Goal: Complete application form: Complete application form

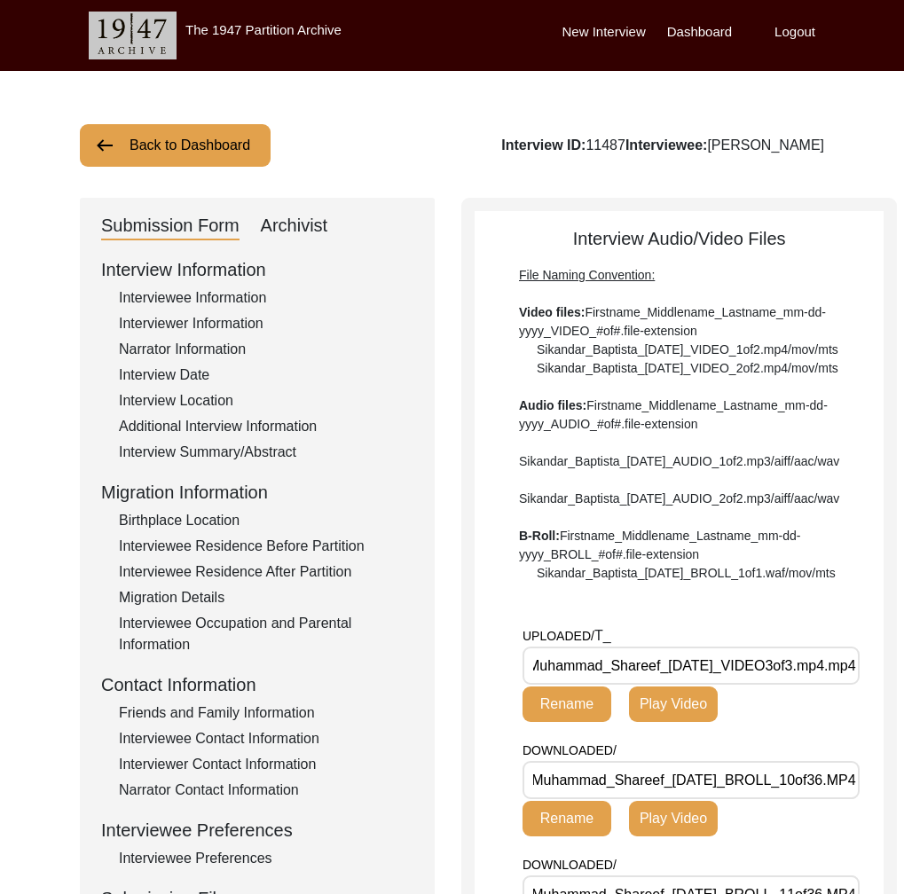
click at [220, 134] on button "Back to Dashboard" at bounding box center [175, 145] width 191 height 43
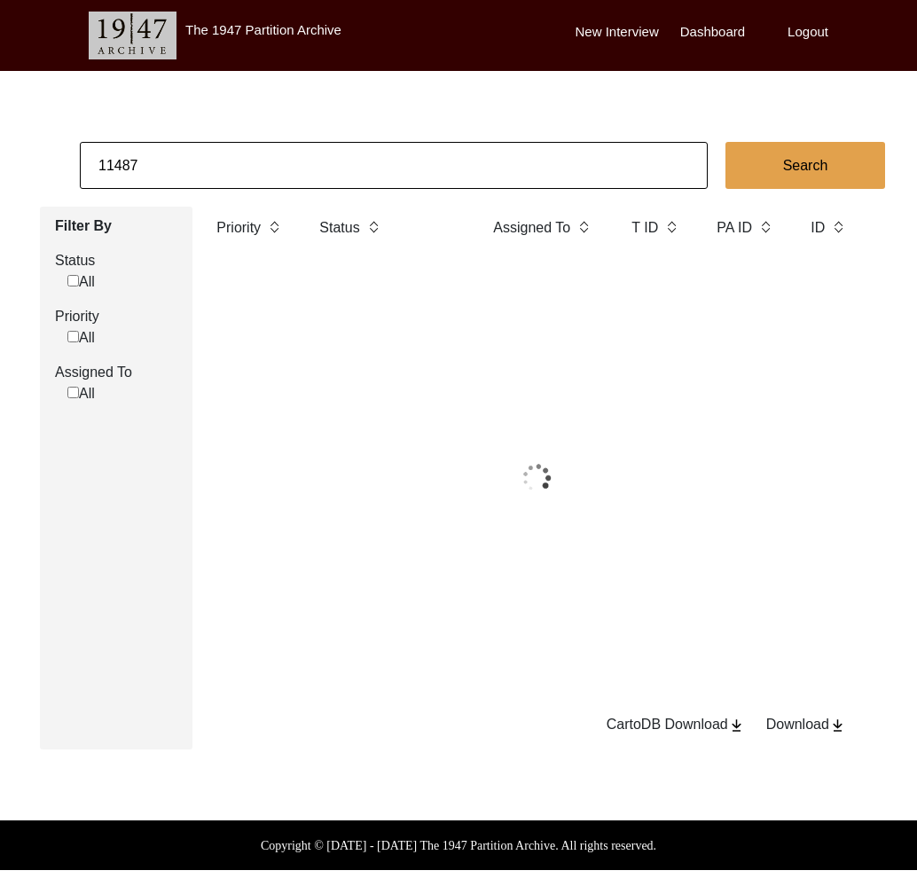
click at [208, 150] on input "11487" at bounding box center [394, 165] width 628 height 47
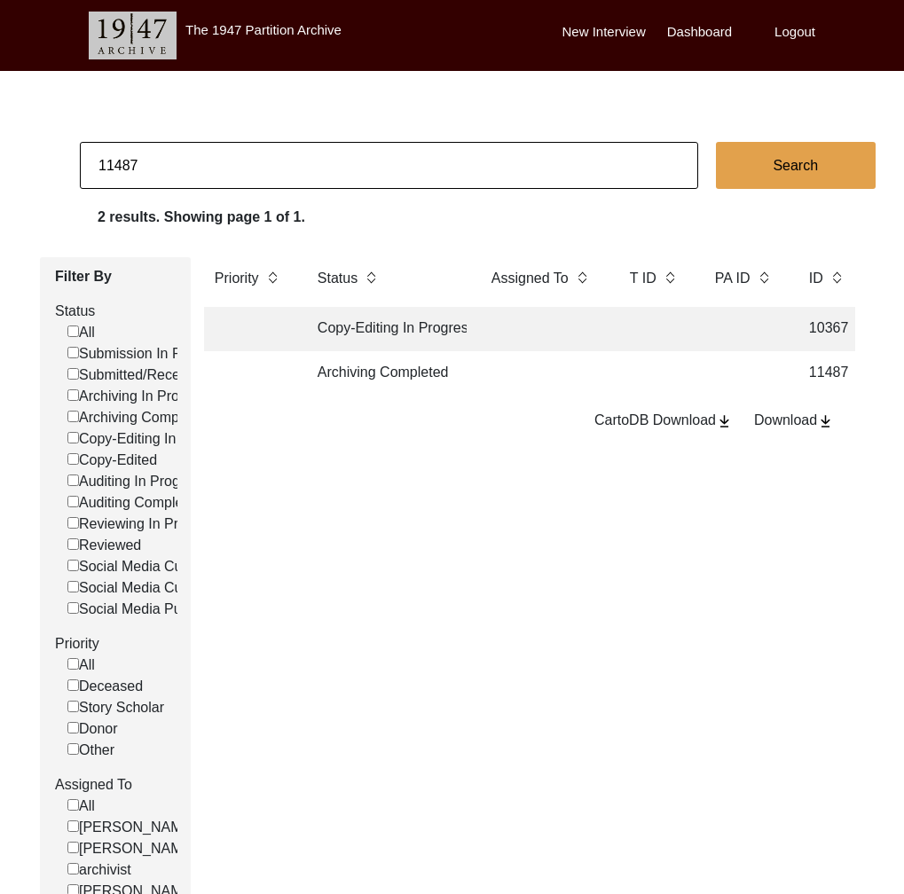
drag, startPoint x: 114, startPoint y: 167, endPoint x: 589, endPoint y: 151, distance: 475.6
click at [585, 152] on input "11487" at bounding box center [389, 165] width 618 height 47
click at [129, 173] on input "11487" at bounding box center [389, 165] width 618 height 47
drag, startPoint x: 113, startPoint y: 166, endPoint x: 368, endPoint y: 167, distance: 255.4
click at [365, 167] on input "11487" at bounding box center [389, 165] width 618 height 47
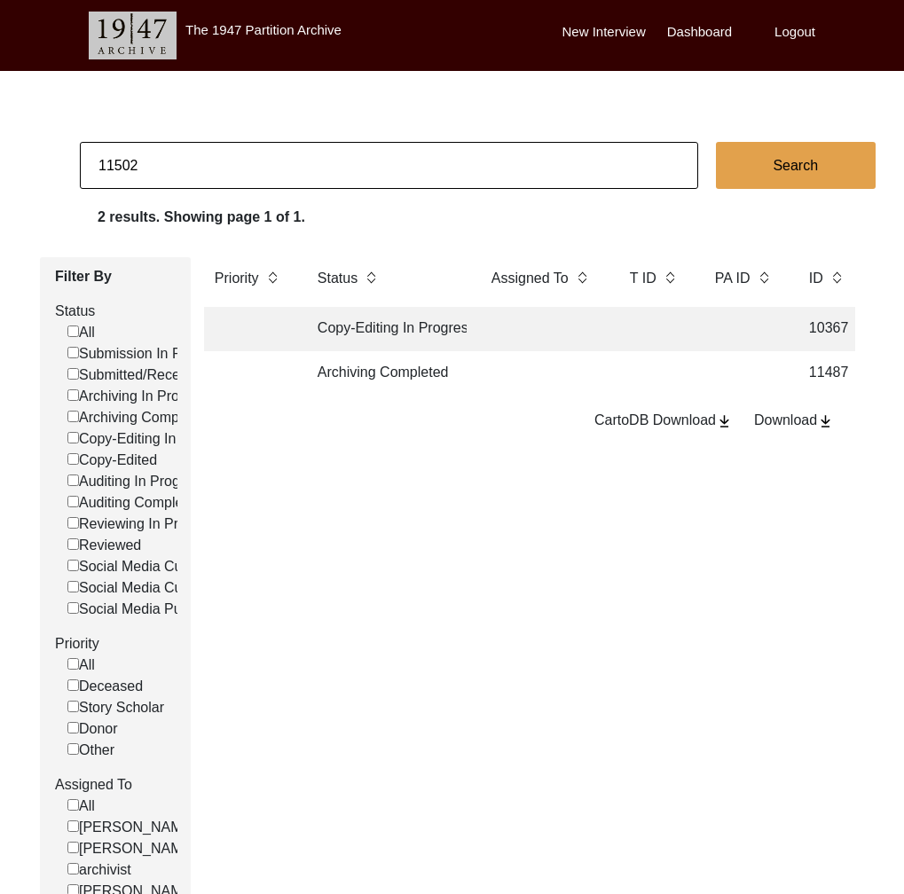
type input "11502"
checkbox input "false"
click at [401, 366] on td "Archiving Completed" at bounding box center [387, 373] width 160 height 44
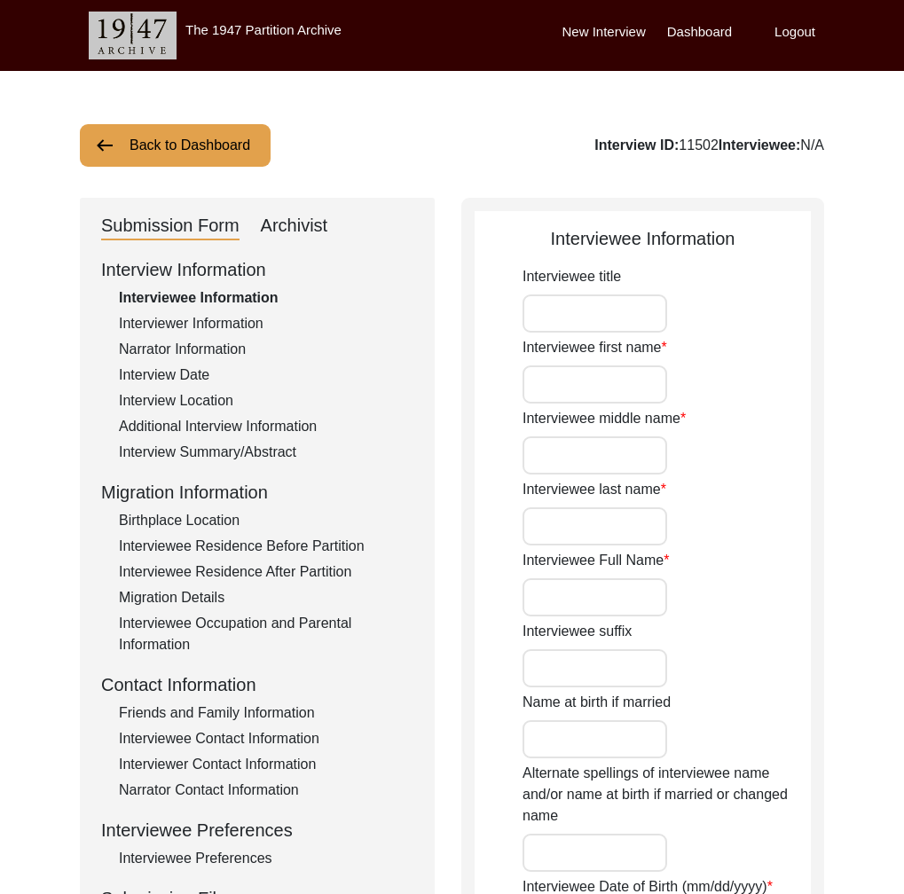
type input "Mr."
type input "[PERSON_NAME]"
type input "-"
type input "Kawdi Math"
type input "[PERSON_NAME] Math"
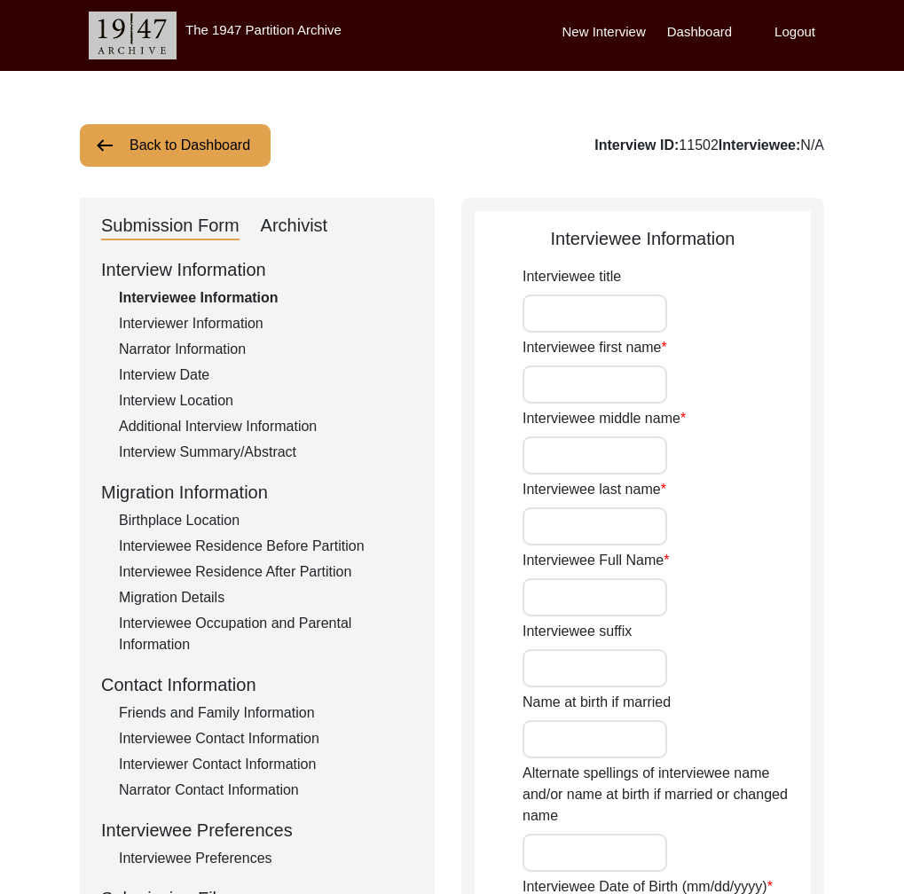
type input "[DATE]"
type input "83"
type input "Lingayat"
type input "[DEMOGRAPHIC_DATA]"
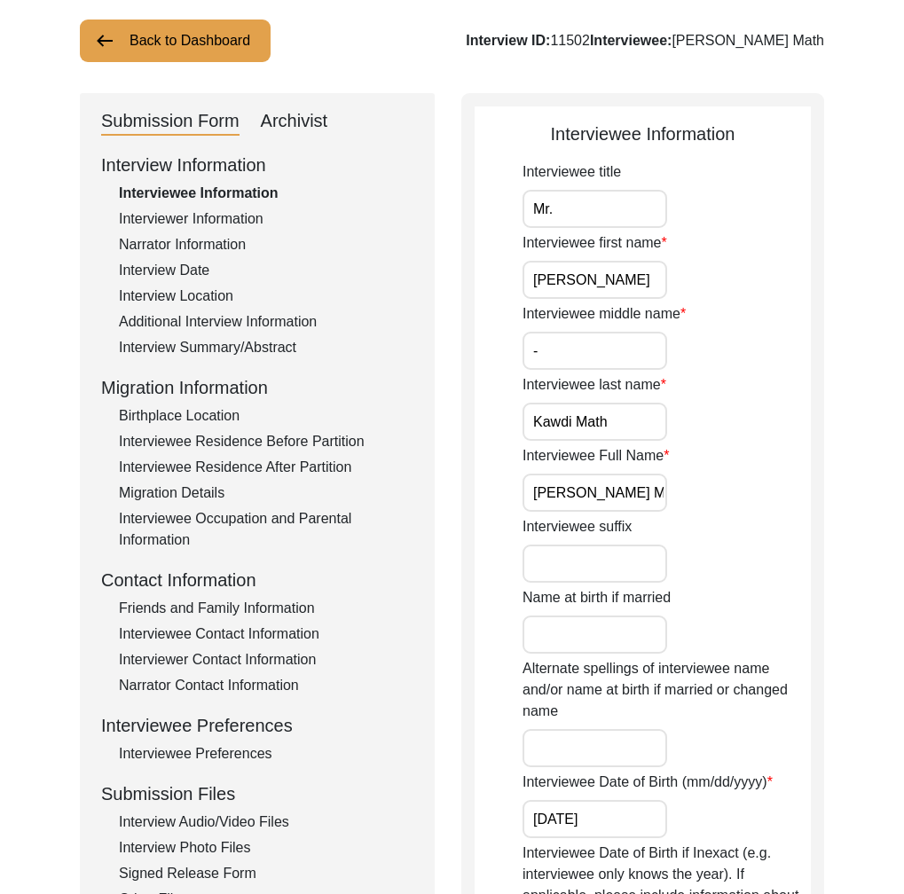
scroll to position [193, 0]
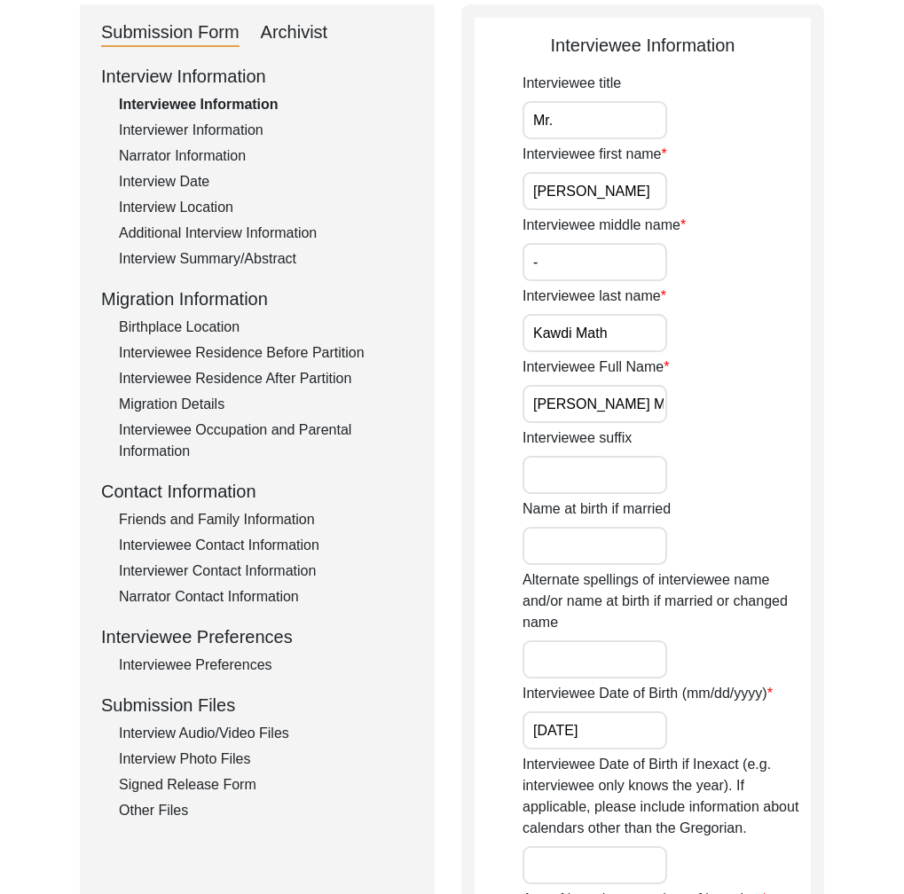
click at [201, 525] on div "Friends and Family Information" at bounding box center [266, 519] width 294 height 21
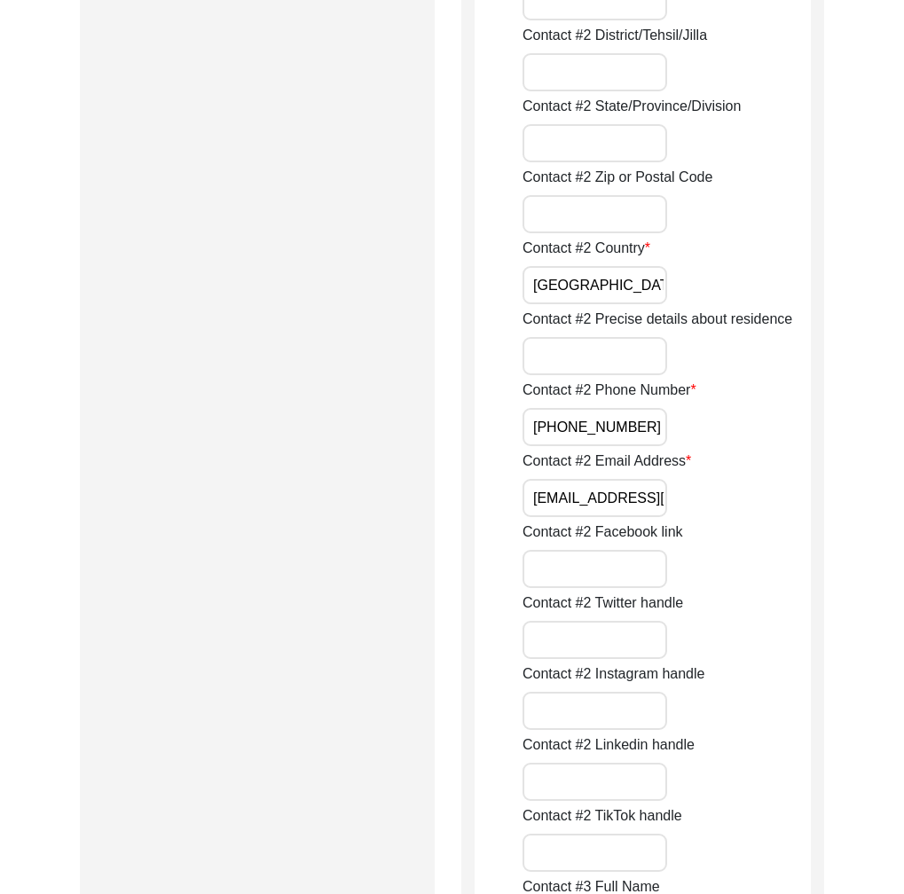
scroll to position [2426, 0]
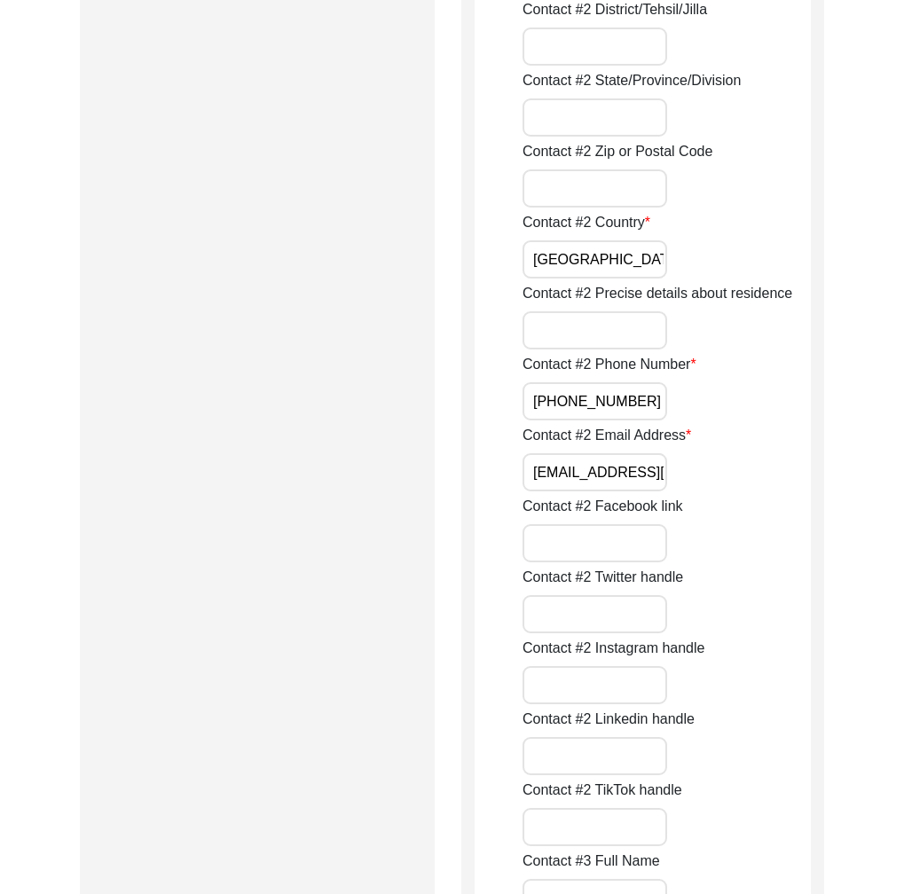
click at [595, 480] on input "[EMAIL_ADDRESS][DOMAIN_NAME]" at bounding box center [594, 472] width 145 height 38
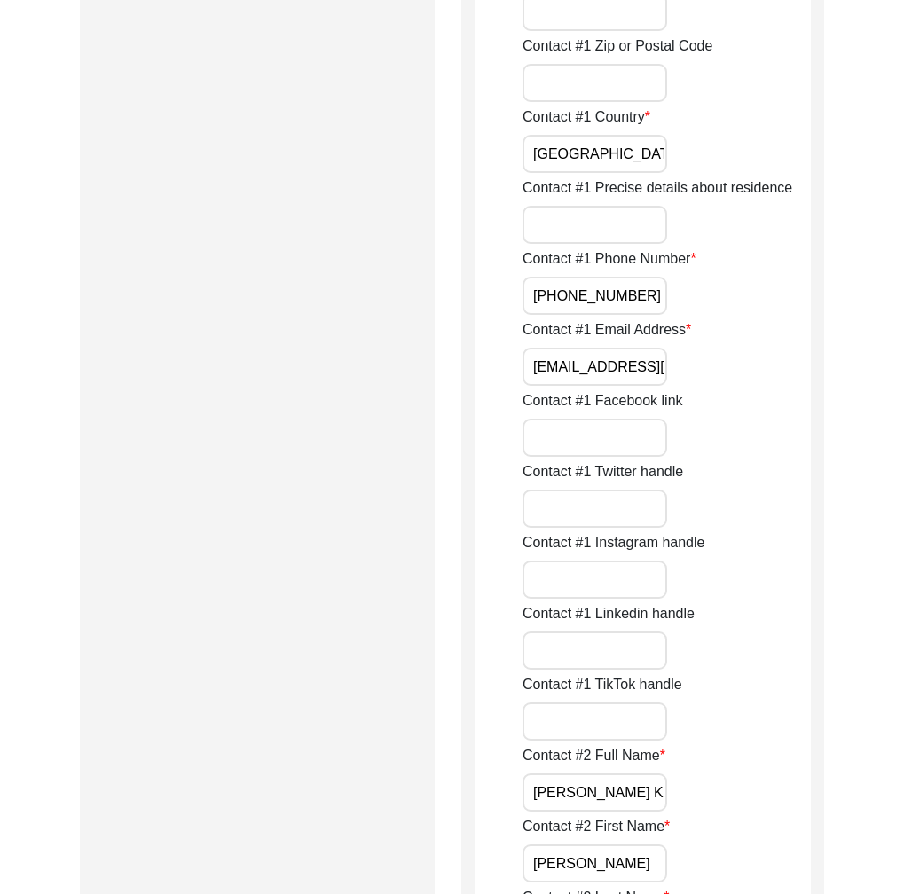
scroll to position [33, 0]
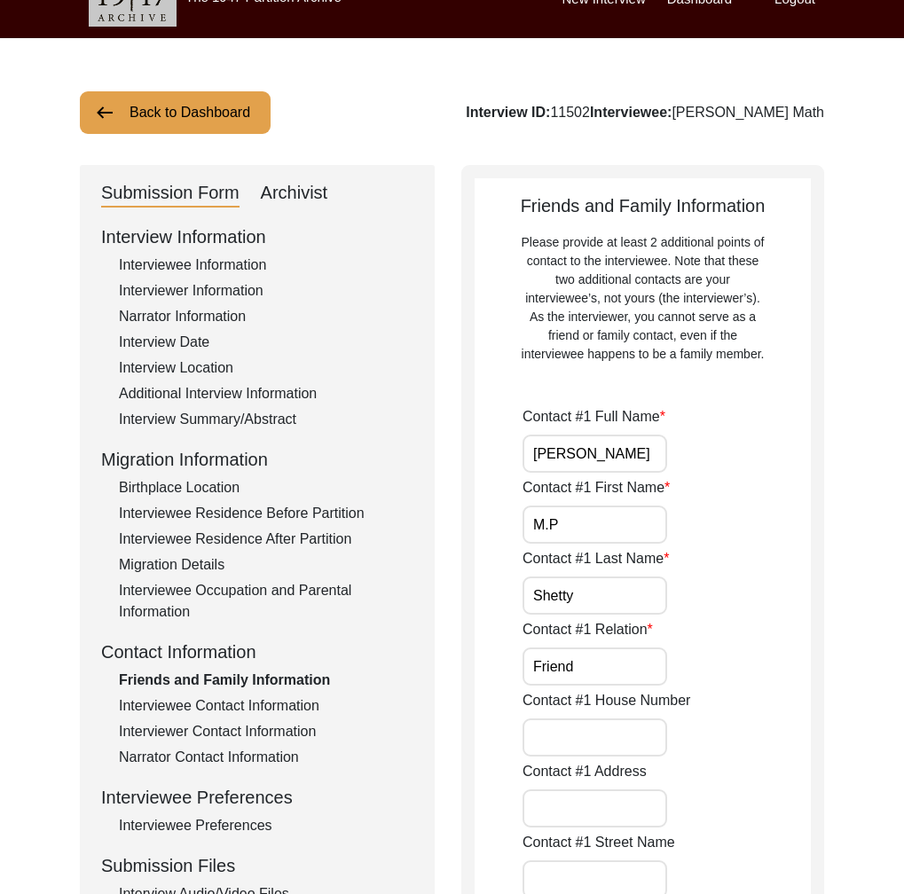
click at [191, 702] on div "Interviewee Contact Information" at bounding box center [266, 705] width 294 height 21
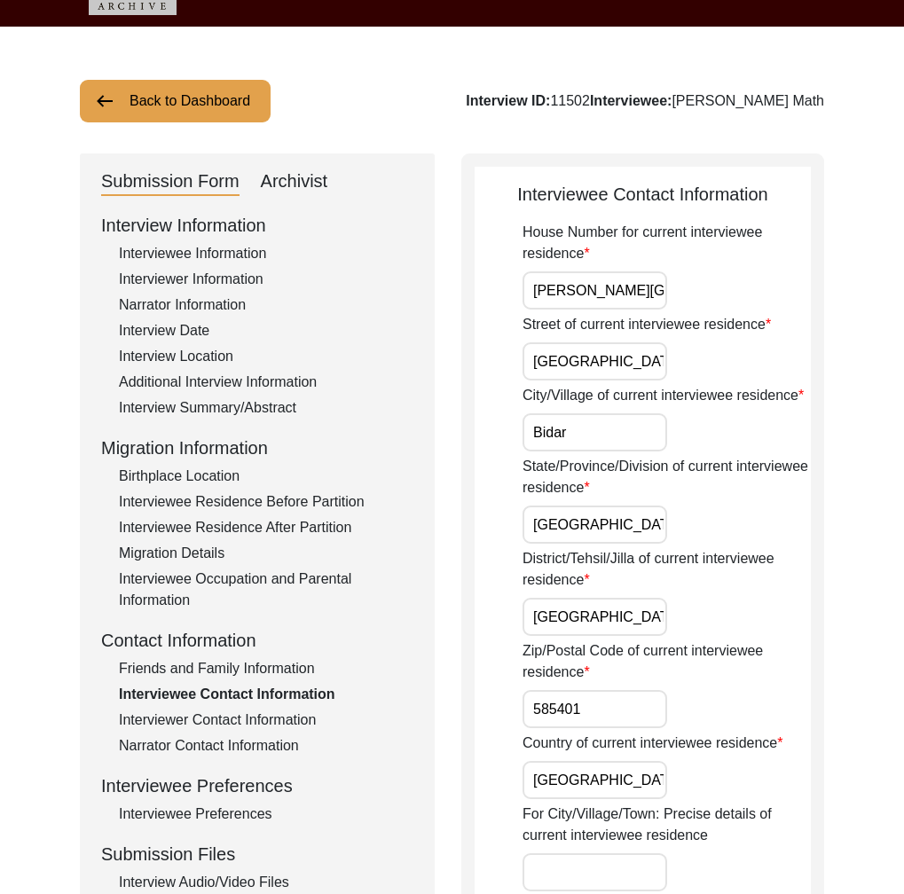
scroll to position [0, 0]
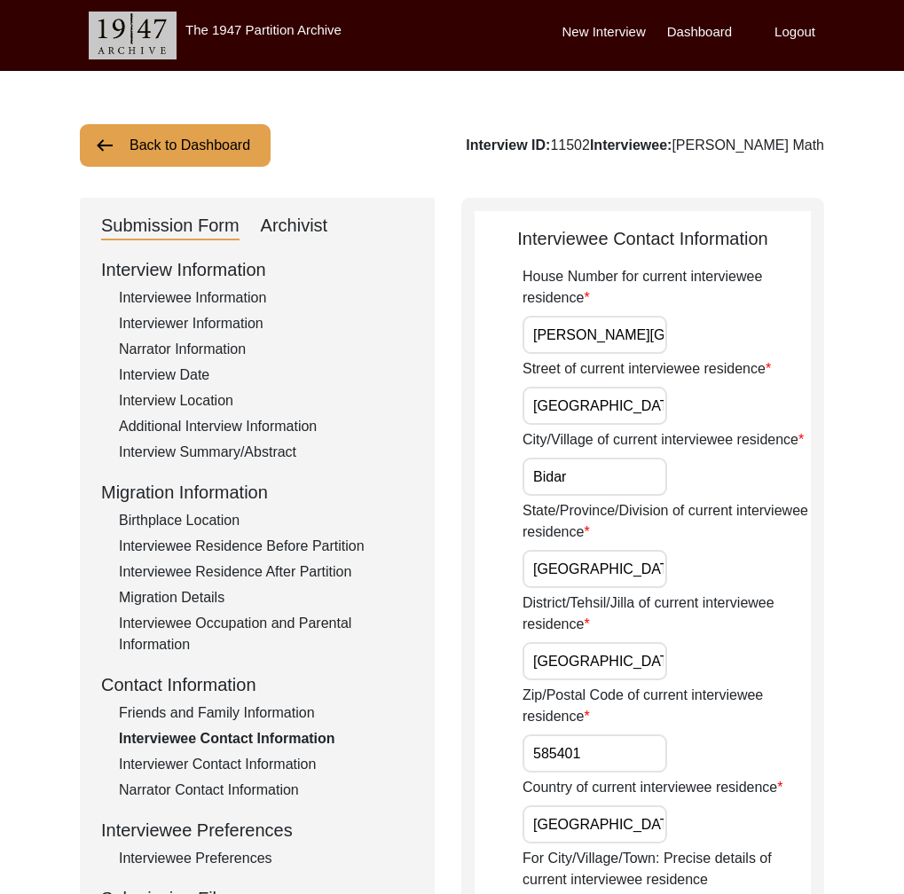
drag, startPoint x: 689, startPoint y: 144, endPoint x: 960, endPoint y: 143, distance: 271.3
copy div "[PERSON_NAME] Math"
click at [208, 142] on button "Back to Dashboard" at bounding box center [175, 145] width 191 height 43
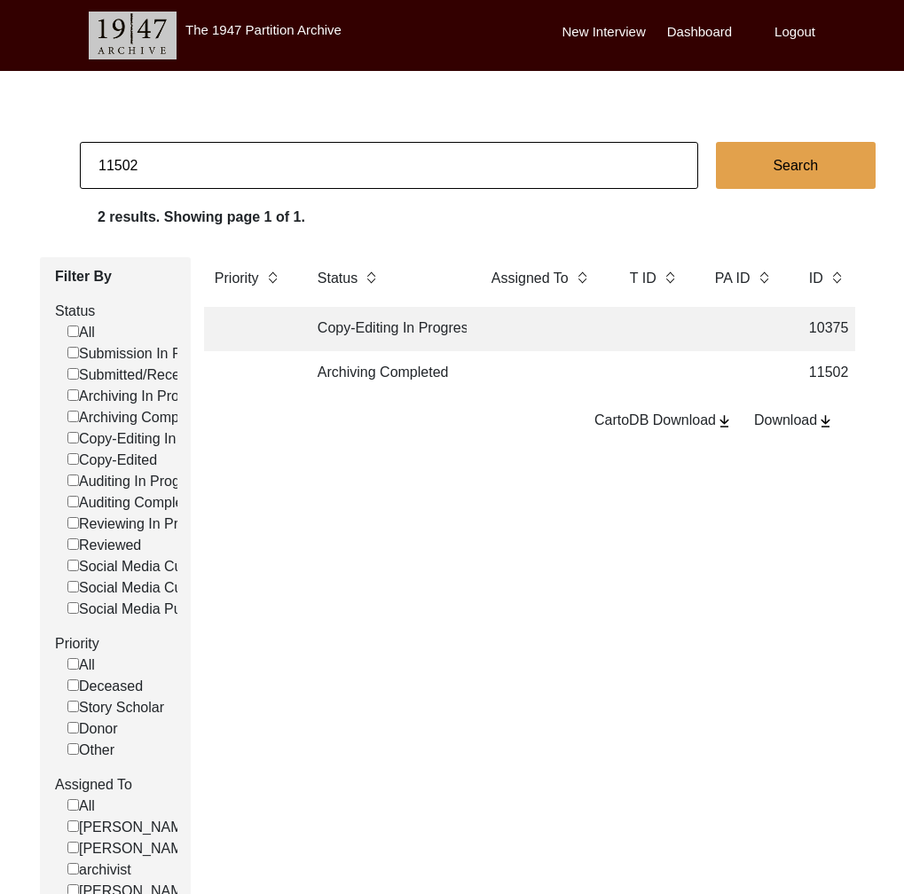
drag, startPoint x: 110, startPoint y: 168, endPoint x: 200, endPoint y: 171, distance: 89.6
click at [200, 171] on input "11502" at bounding box center [389, 165] width 618 height 47
type input "11487"
checkbox input "false"
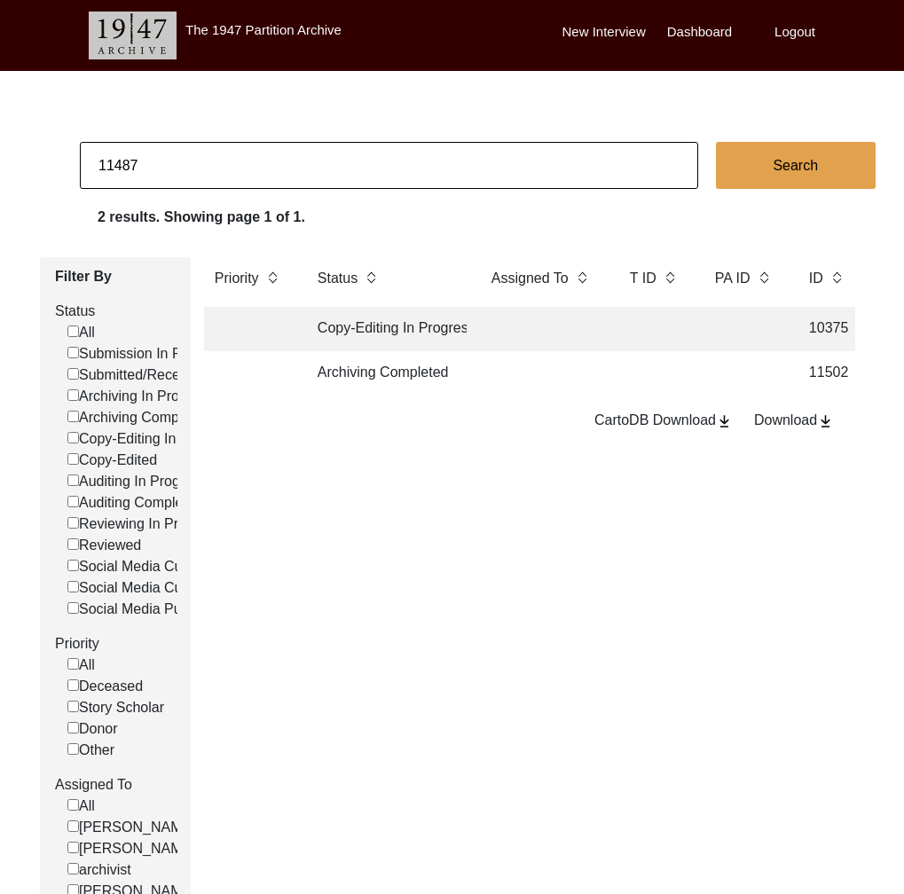
checkbox input "false"
click at [373, 385] on td "Archiving Completed" at bounding box center [387, 373] width 160 height 44
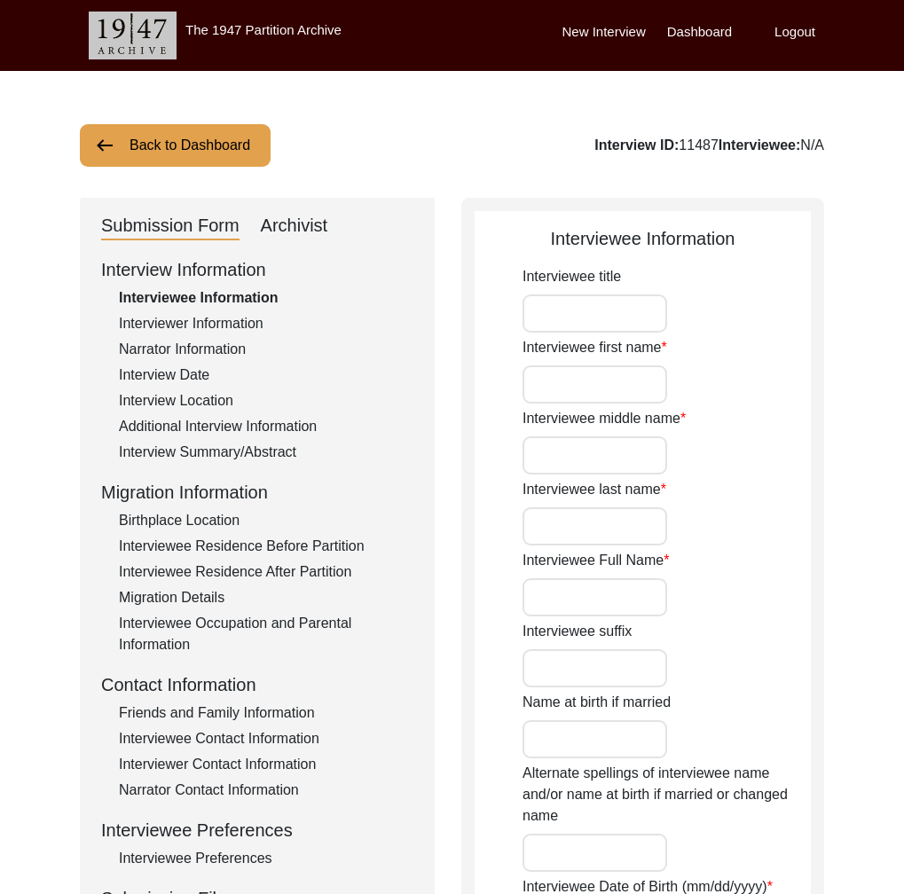
type input "Mr."
type input "[DEMOGRAPHIC_DATA]"
type input "Shareef"
type input "[PERSON_NAME]"
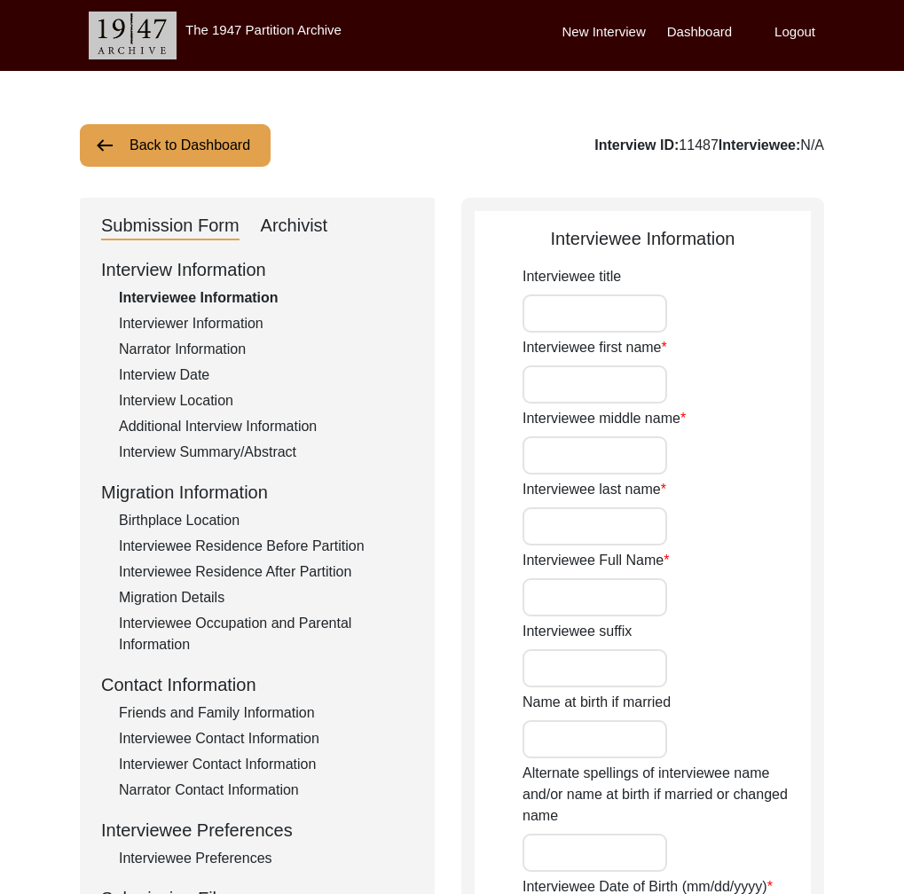
type input "[DATE]"
type input "88"
type input "[DEMOGRAPHIC_DATA]"
type input "N/A"
type input "Punjabi"
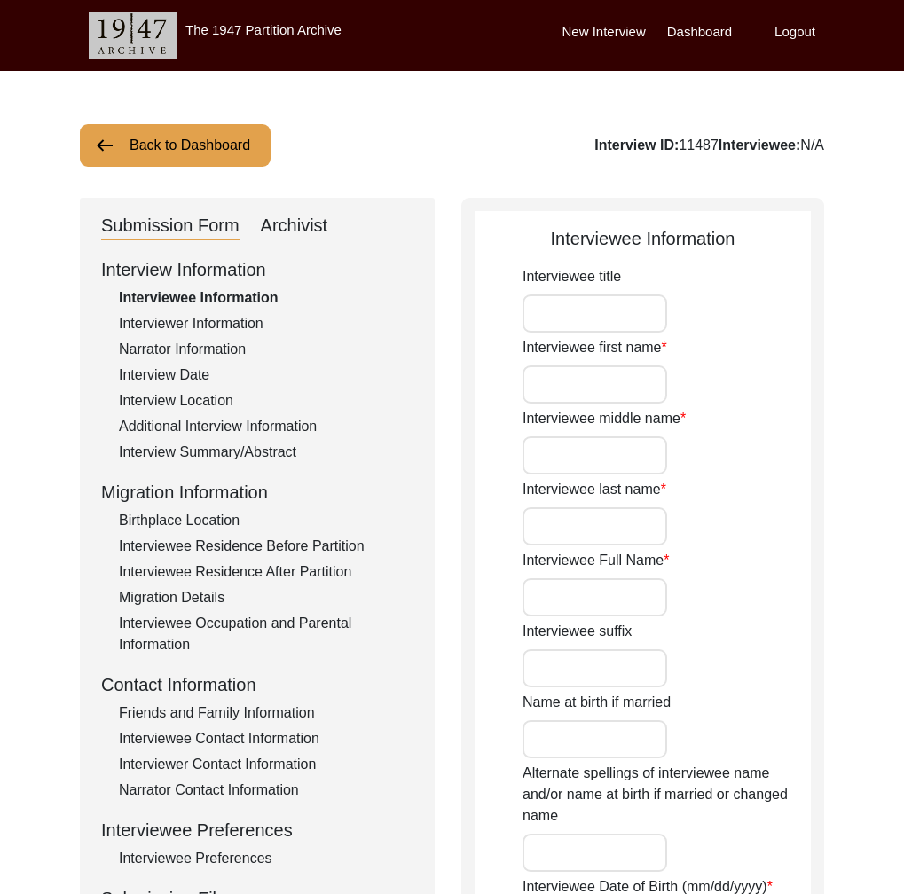
type input "Doabi or [GEOGRAPHIC_DATA]"
type input "[DEMOGRAPHIC_DATA]"
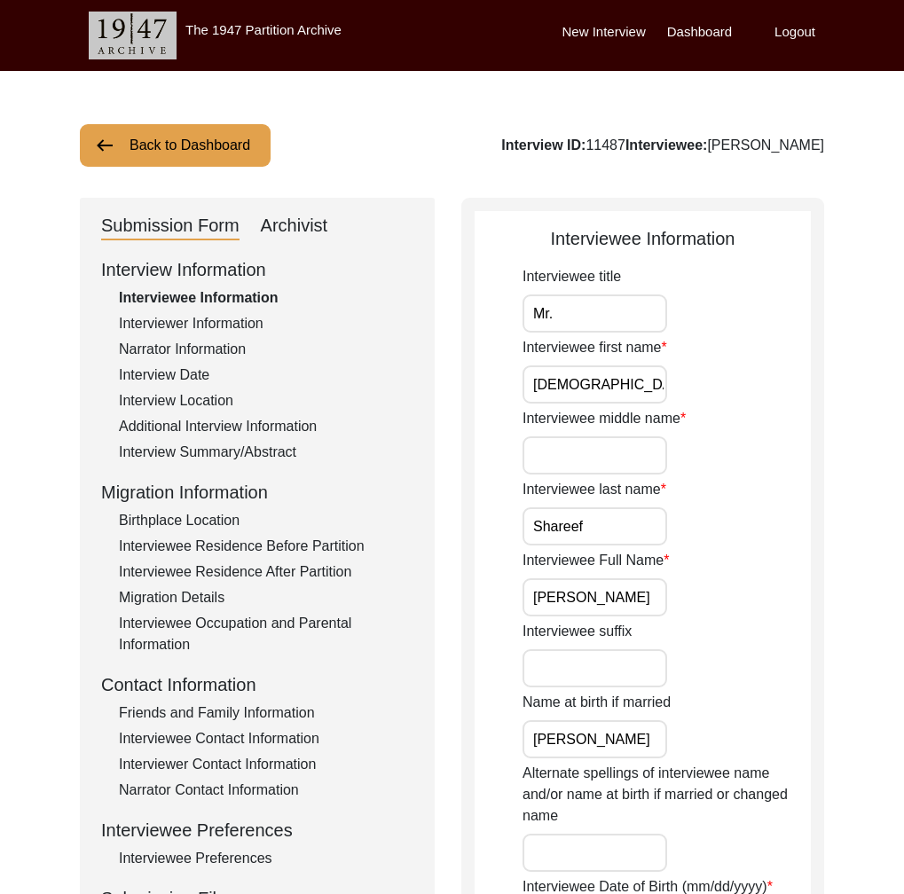
click at [248, 709] on div "Friends and Family Information" at bounding box center [266, 712] width 294 height 21
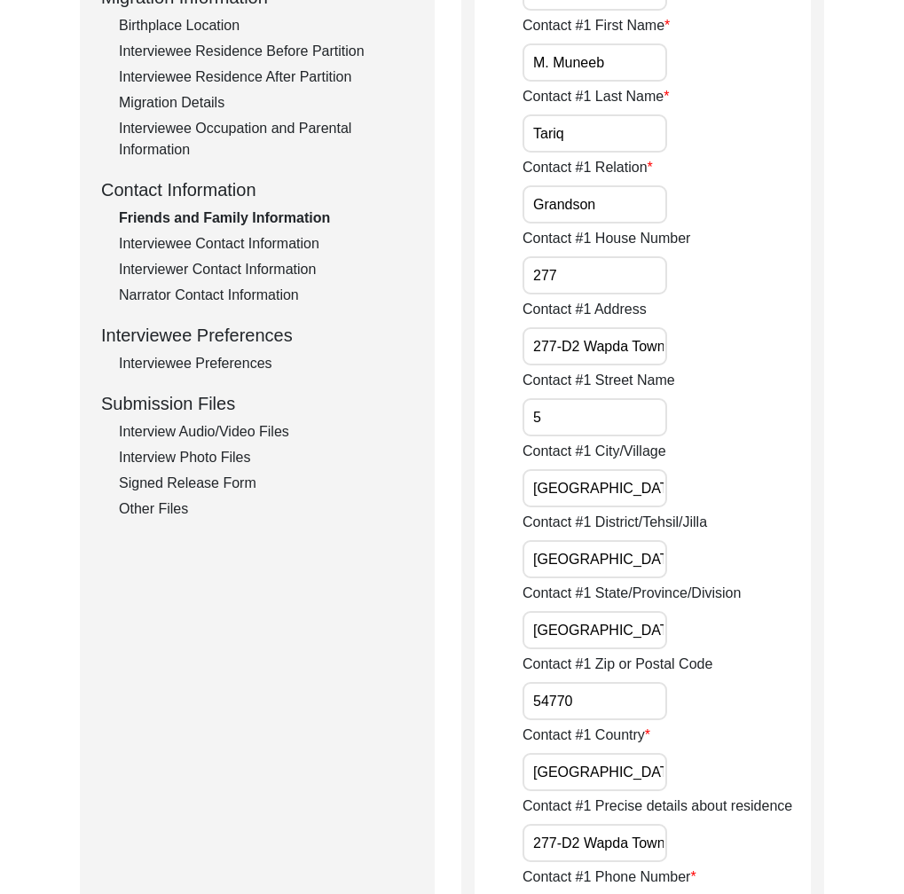
scroll to position [857, 0]
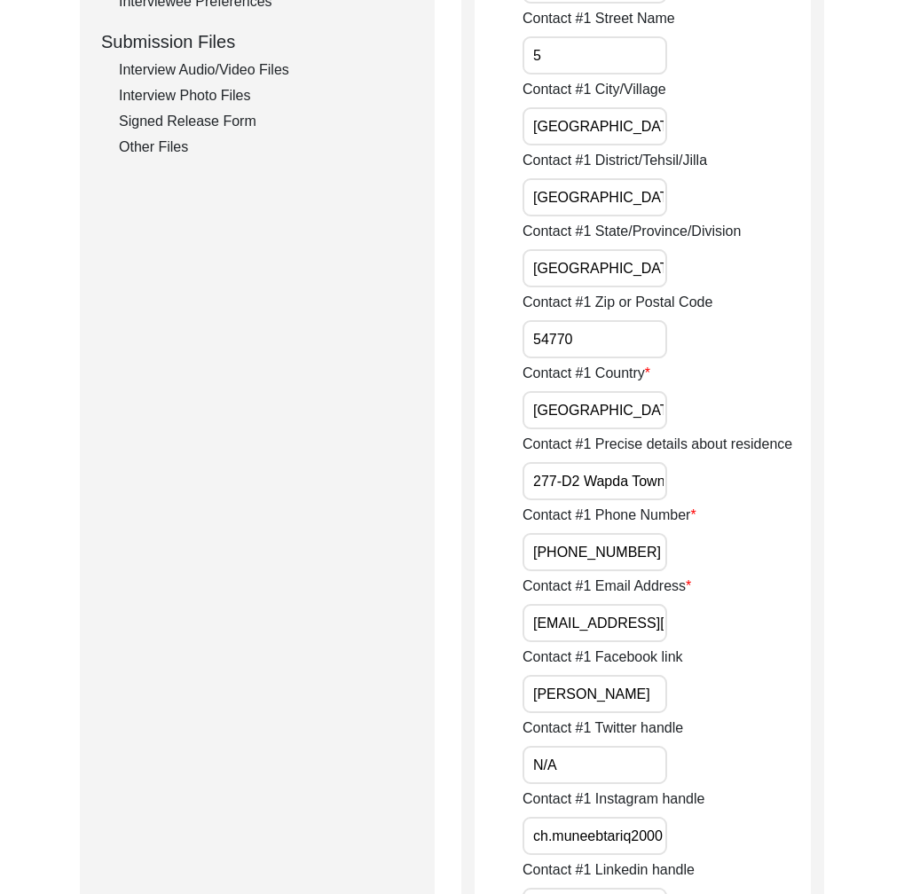
click at [612, 637] on input "[EMAIL_ADDRESS][DOMAIN_NAME]" at bounding box center [594, 623] width 145 height 38
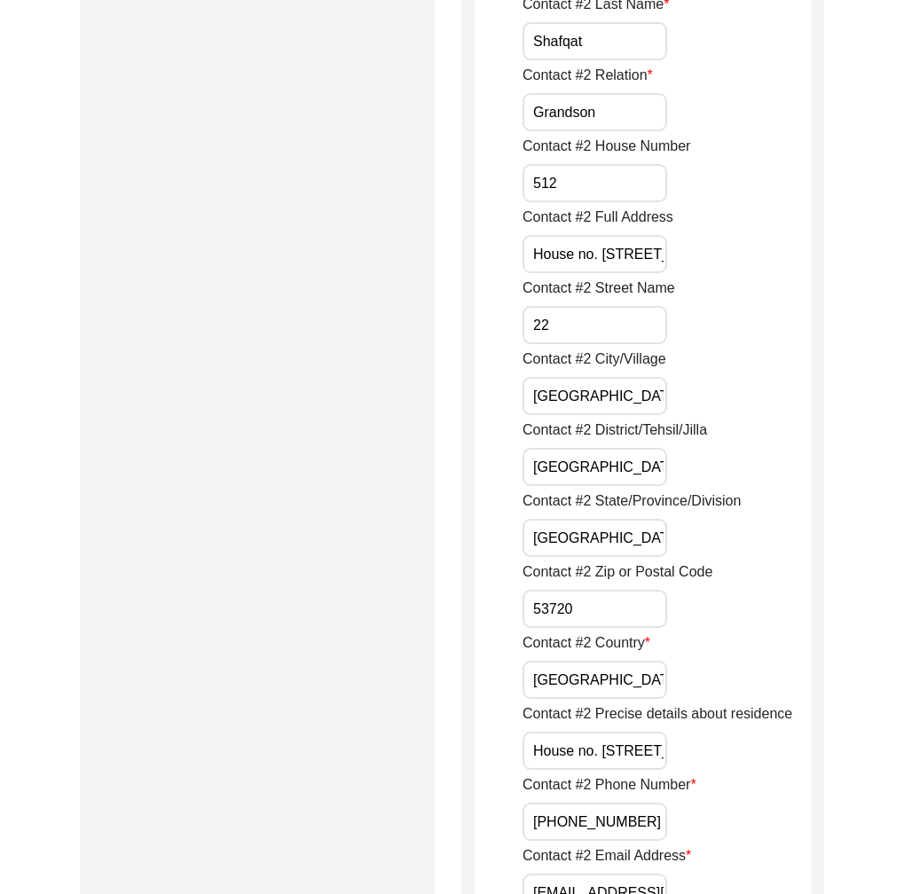
scroll to position [2090, 0]
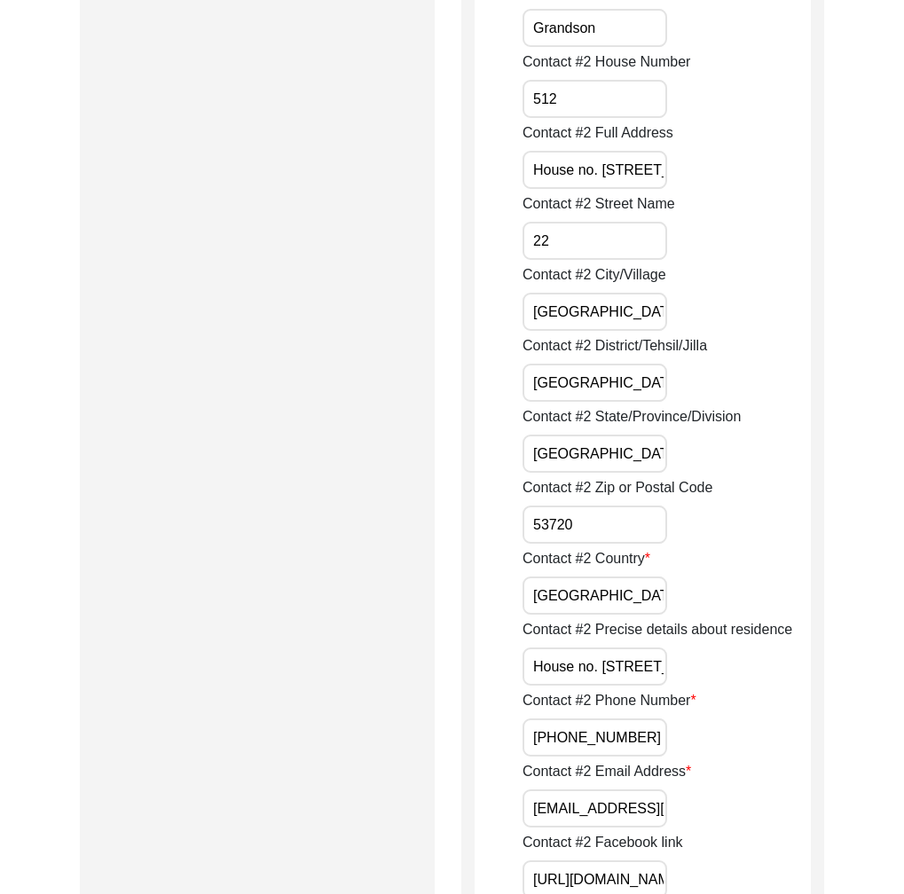
click at [599, 811] on input "[EMAIL_ADDRESS][DOMAIN_NAME]" at bounding box center [594, 808] width 145 height 38
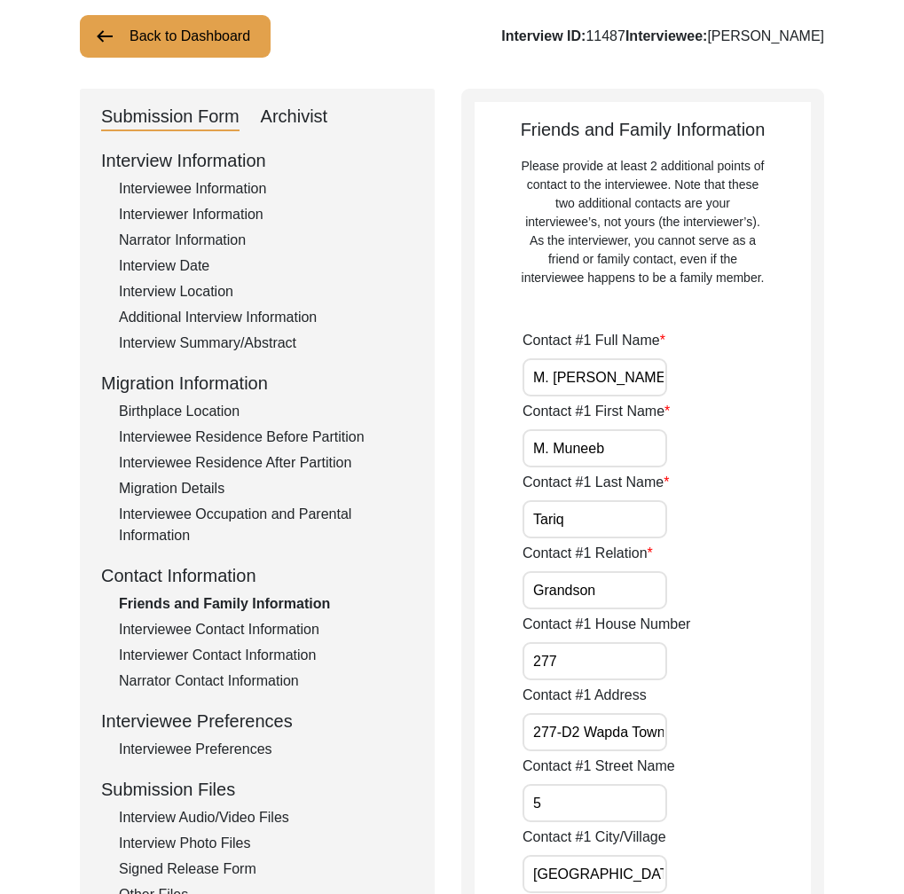
scroll to position [200, 0]
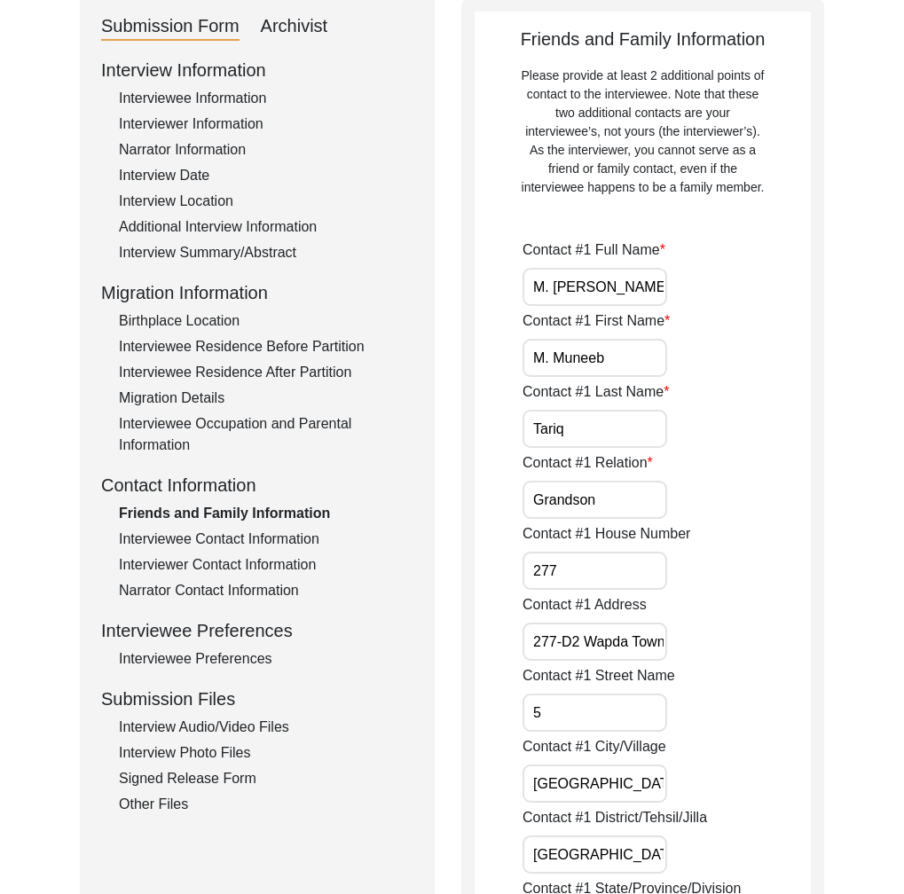
click at [265, 539] on div "Interviewee Contact Information" at bounding box center [266, 538] width 294 height 21
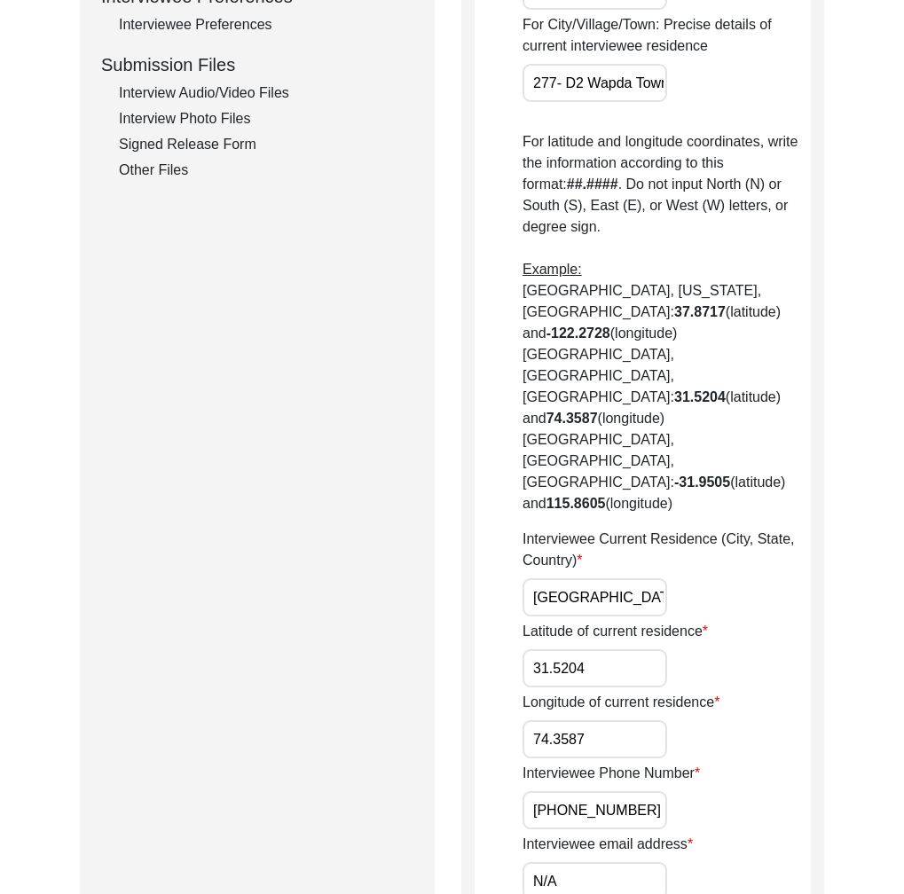
scroll to position [0, 0]
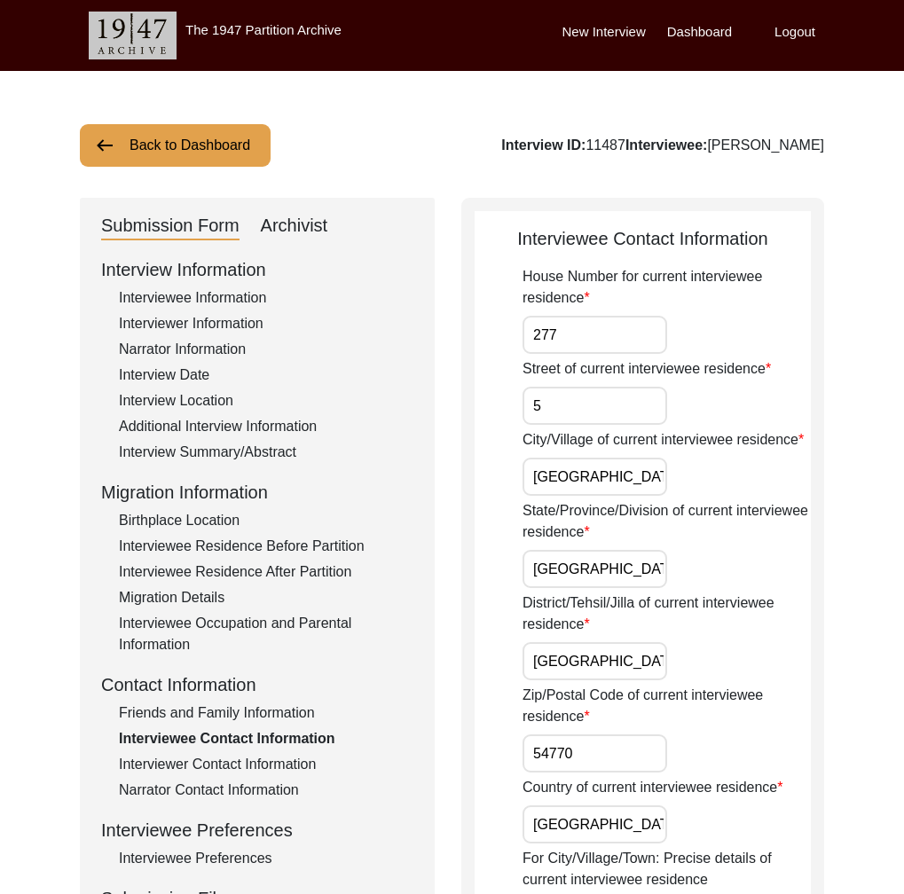
drag, startPoint x: 832, startPoint y: 145, endPoint x: 699, endPoint y: 152, distance: 133.2
copy div "[PERSON_NAME]"
